Goal: Navigation & Orientation: Find specific page/section

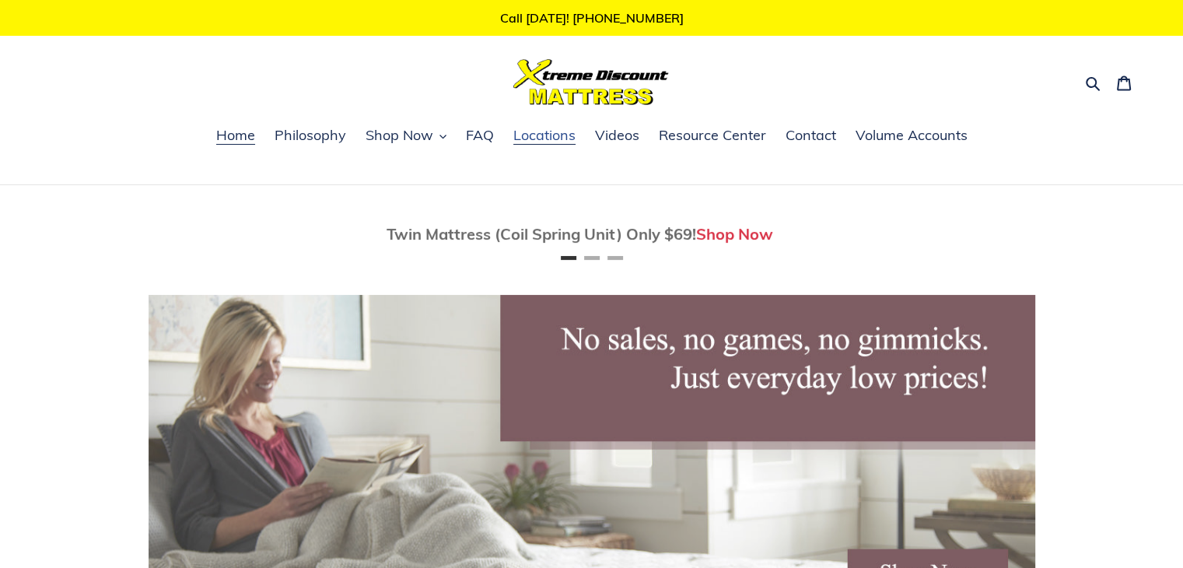
click at [542, 141] on span "Locations" at bounding box center [544, 135] width 62 height 19
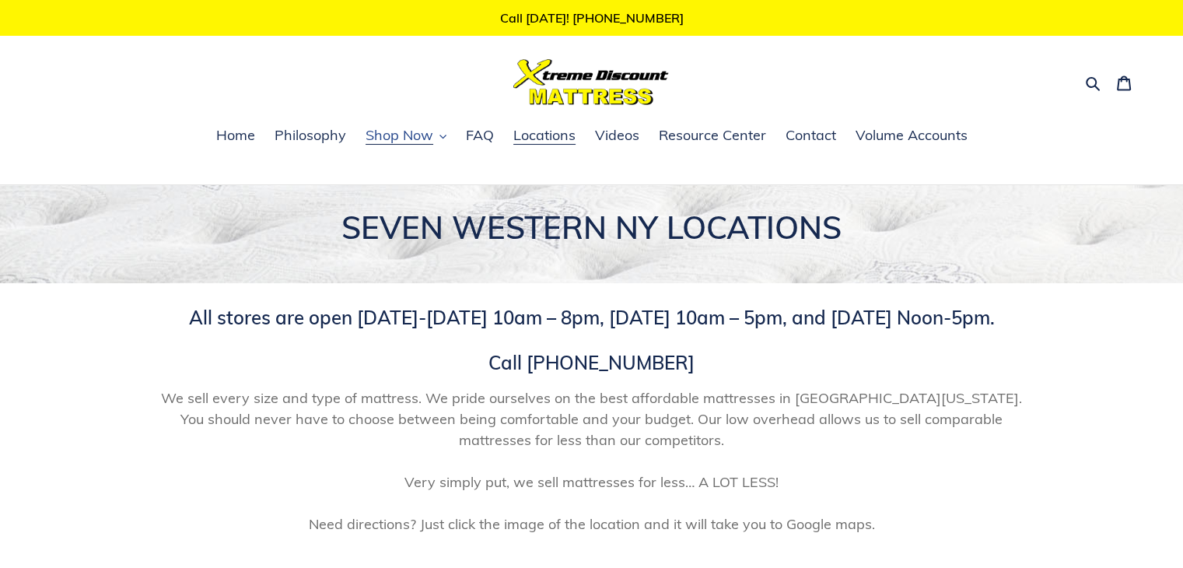
click at [420, 141] on span "Shop Now" at bounding box center [400, 135] width 68 height 19
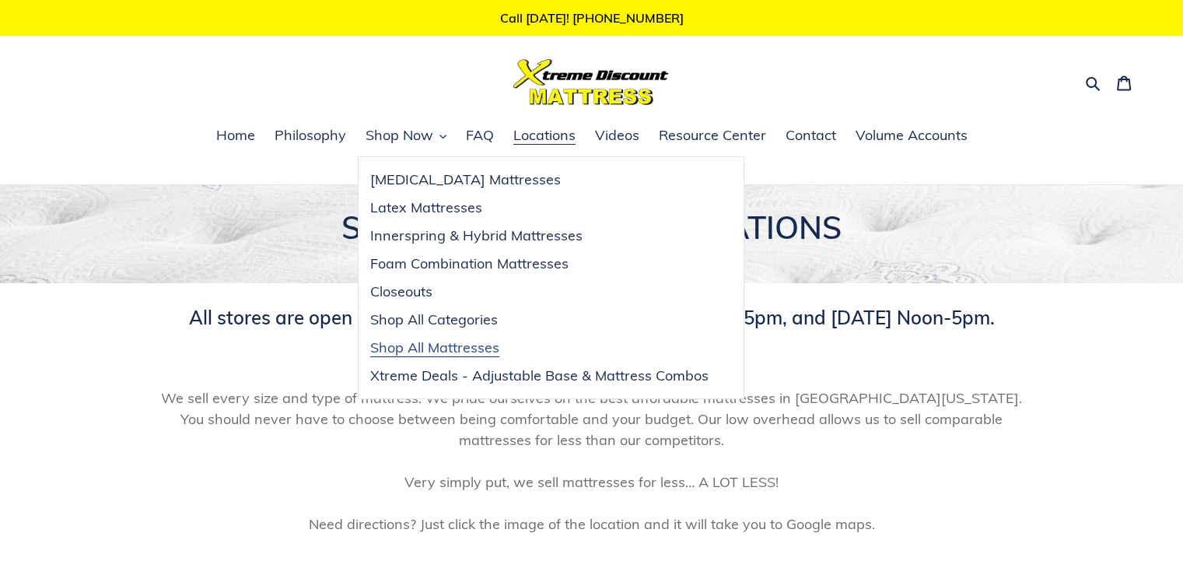
click at [422, 352] on span "Shop All Mattresses" at bounding box center [434, 347] width 129 height 19
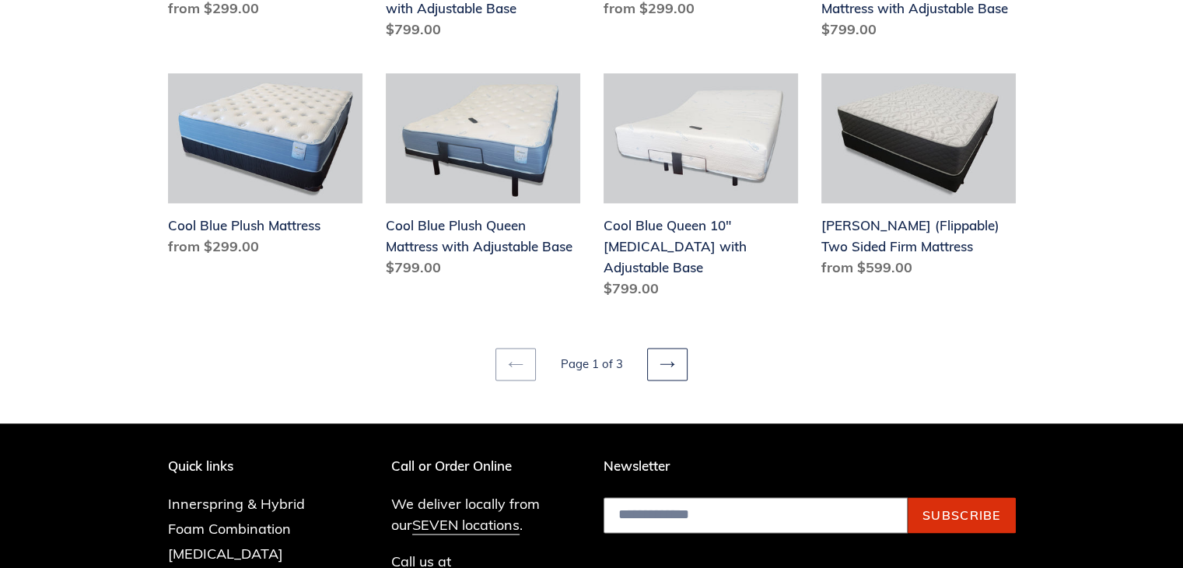
scroll to position [2178, 0]
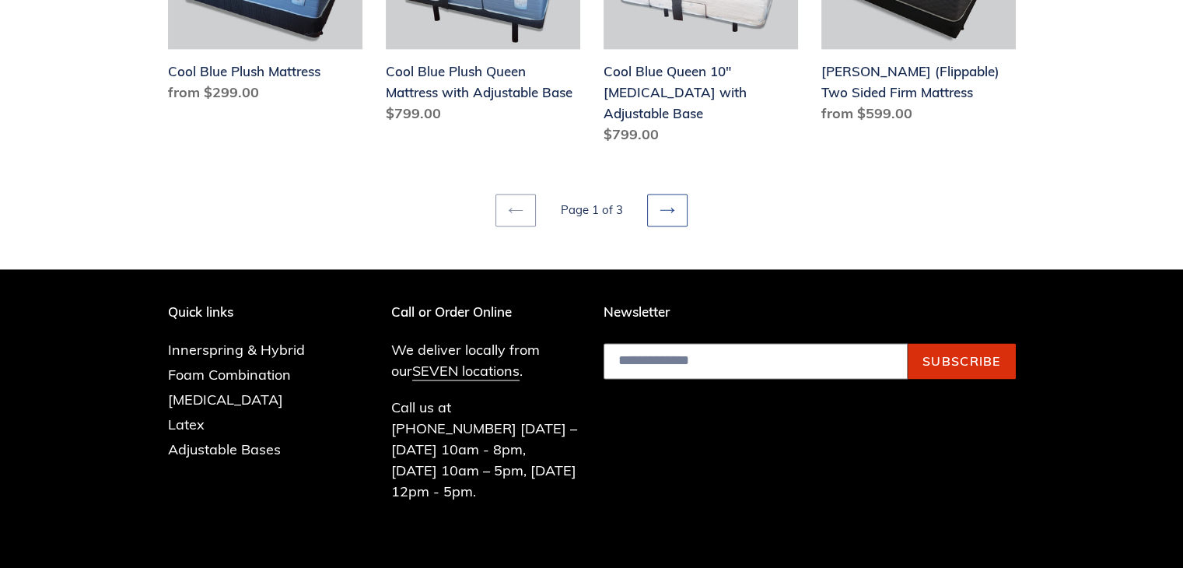
click at [671, 202] on icon at bounding box center [668, 210] width 16 height 16
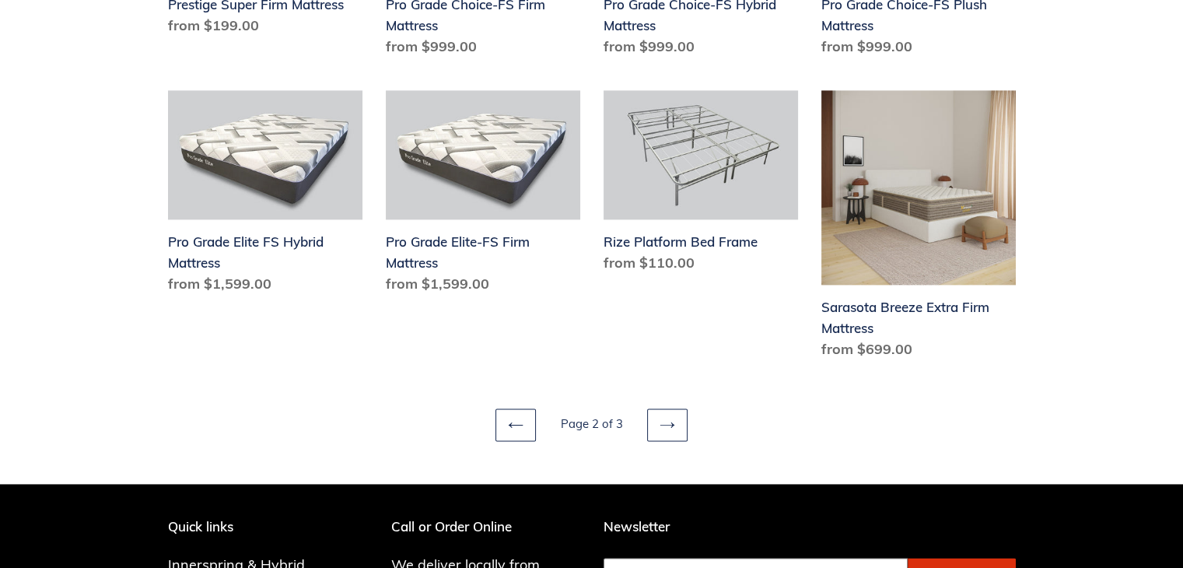
scroll to position [2022, 0]
click at [669, 430] on icon at bounding box center [668, 424] width 16 height 16
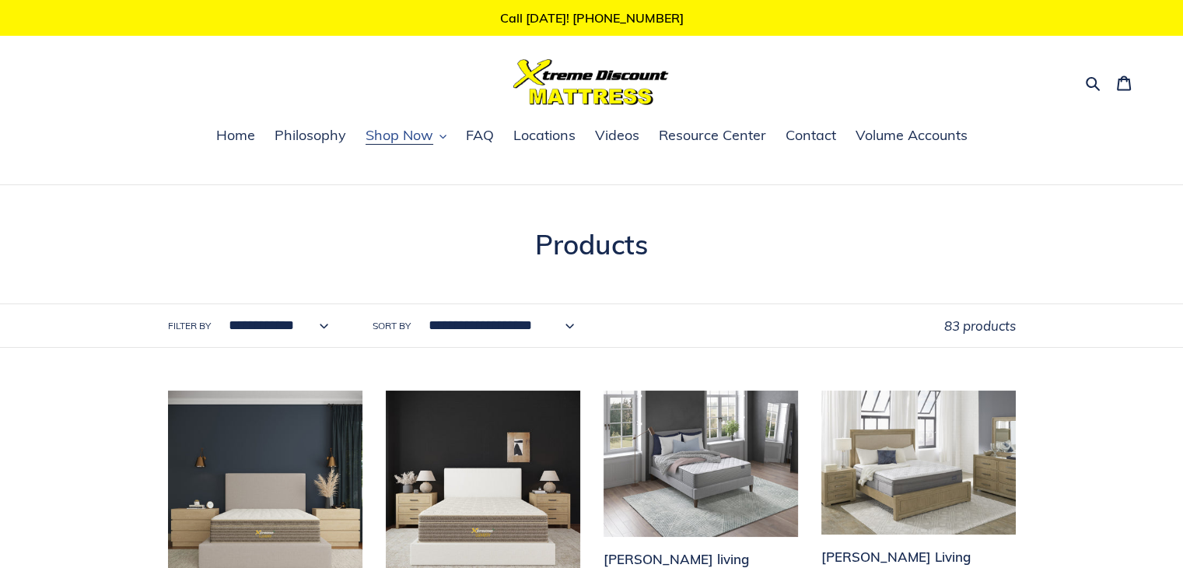
click at [429, 141] on span "Shop Now" at bounding box center [400, 135] width 68 height 19
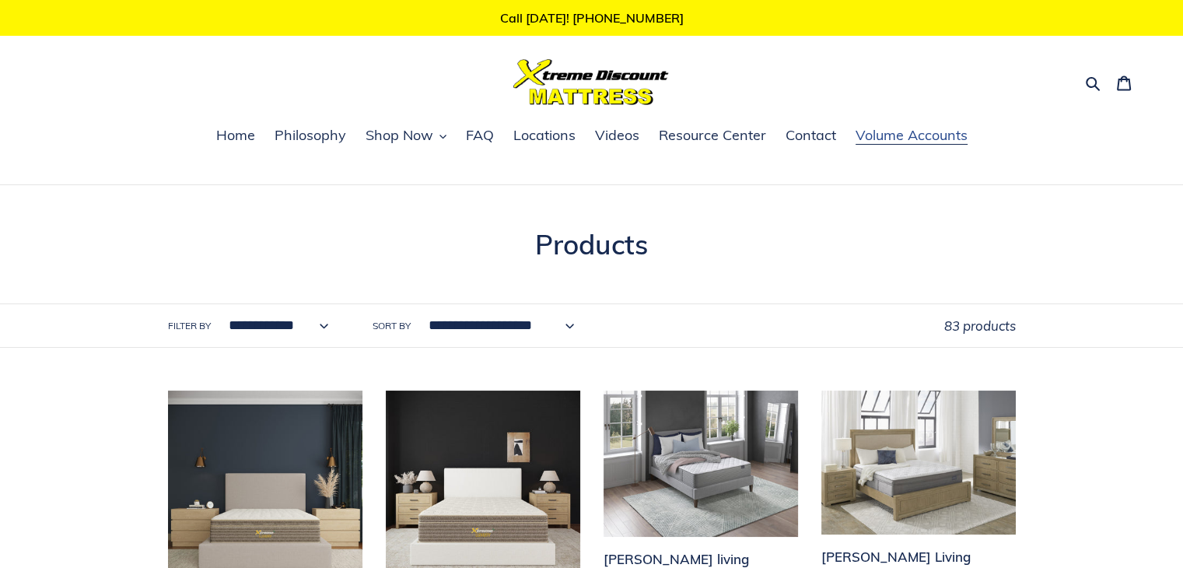
click at [877, 143] on span "Volume Accounts" at bounding box center [912, 135] width 112 height 19
